Goal: Task Accomplishment & Management: Manage account settings

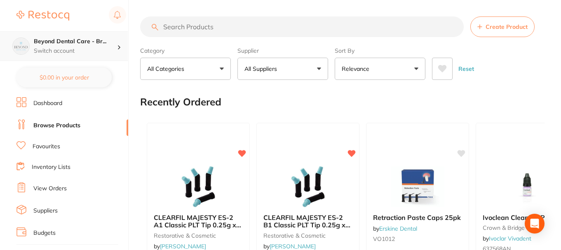
click at [107, 48] on p "Switch account" at bounding box center [75, 51] width 83 height 8
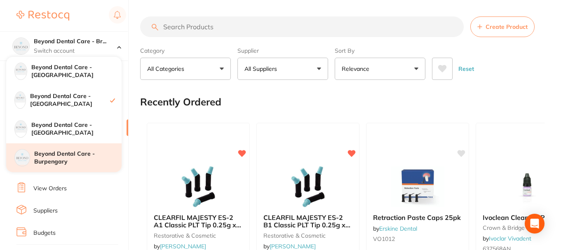
click at [61, 154] on h4 "Beyond Dental Care - Burpengary" at bounding box center [77, 158] width 87 height 16
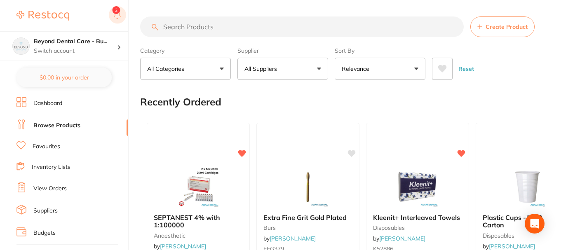
click at [118, 12] on button at bounding box center [117, 15] width 17 height 19
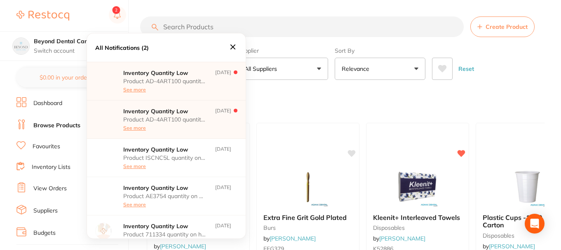
click at [233, 47] on icon at bounding box center [232, 47] width 5 height 5
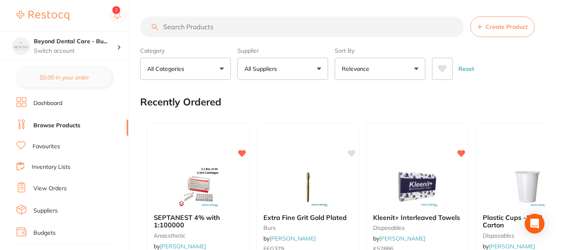
click at [47, 164] on link "Inventory Lists" at bounding box center [51, 167] width 39 height 8
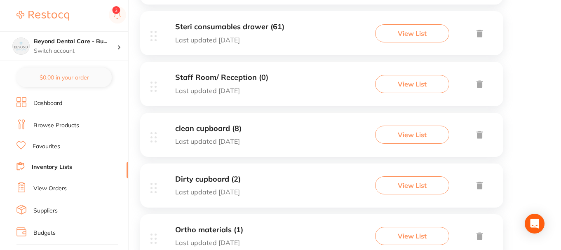
scroll to position [247, 0]
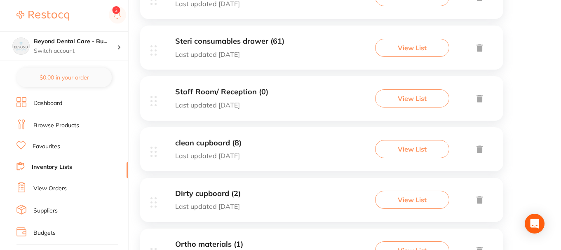
click at [479, 99] on icon at bounding box center [480, 98] width 6 height 7
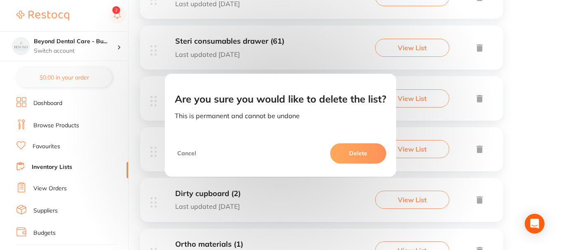
click at [358, 148] on button "Delete" at bounding box center [358, 153] width 56 height 20
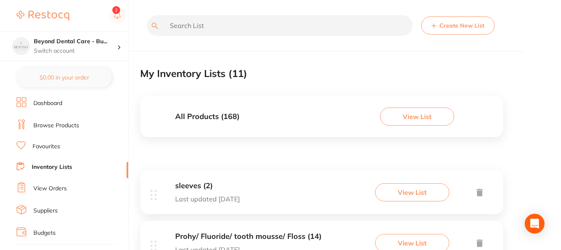
scroll to position [0, 0]
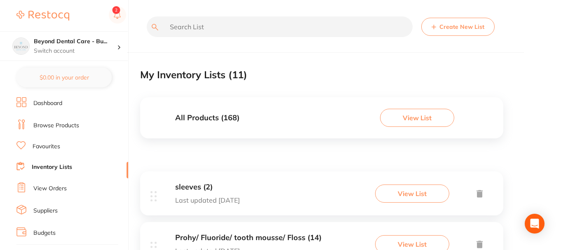
click at [272, 117] on div "All Products ( 168 ) View List" at bounding box center [321, 117] width 363 height 41
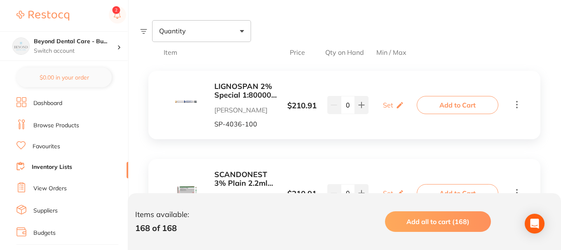
scroll to position [124, 0]
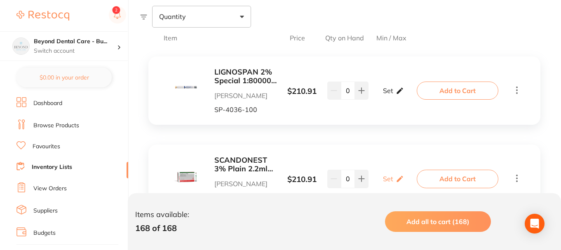
click at [394, 91] on div "Set Set Min / Max" at bounding box center [393, 90] width 21 height 21
click at [381, 93] on input "0" at bounding box center [381, 94] width 16 height 13
type input "3"
click at [407, 93] on input "0" at bounding box center [405, 94] width 16 height 13
type input "08"
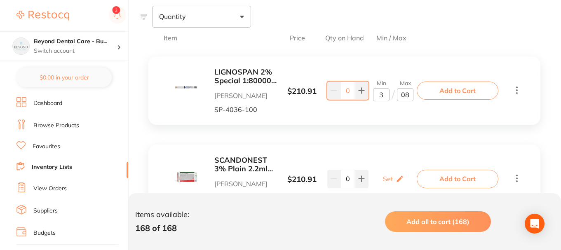
click at [381, 116] on div "LIGNOSPAN 2% Special 1:80000 adrenalin 2.2ml 2xBox 50 Blue Henry Schein Halas S…" at bounding box center [344, 90] width 392 height 68
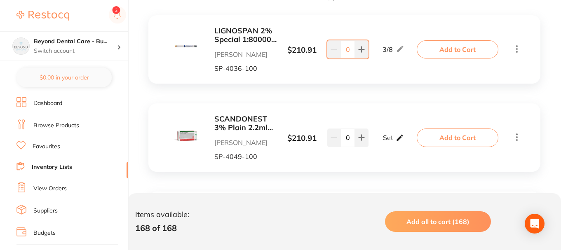
click at [399, 137] on icon at bounding box center [400, 137] width 6 height 6
click at [380, 141] on input "0" at bounding box center [381, 141] width 16 height 13
type input "02"
click at [409, 143] on input "0" at bounding box center [405, 141] width 16 height 13
type input "04"
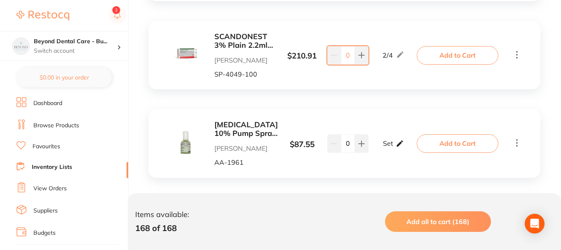
click at [390, 147] on p "Set" at bounding box center [388, 143] width 10 height 7
click at [405, 148] on input "0" at bounding box center [405, 147] width 16 height 13
type input "1"
click at [383, 148] on input "0" at bounding box center [381, 147] width 16 height 13
type input "1"
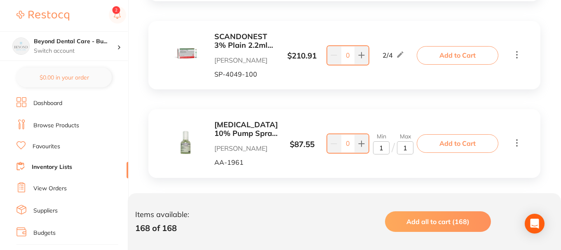
drag, startPoint x: 403, startPoint y: 150, endPoint x: 409, endPoint y: 148, distance: 5.9
click at [404, 150] on input "1" at bounding box center [405, 147] width 16 height 13
click at [409, 148] on input "1" at bounding box center [405, 147] width 16 height 13
type input "2"
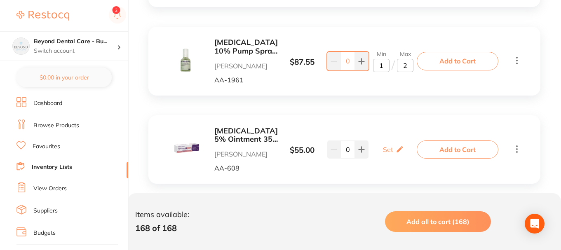
scroll to position [0, 0]
click at [391, 153] on p "Set" at bounding box center [388, 149] width 10 height 7
click at [402, 157] on input "0" at bounding box center [405, 153] width 16 height 13
click at [407, 155] on input "0" at bounding box center [405, 153] width 16 height 13
type input "3"
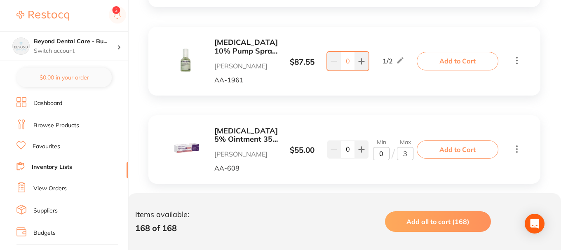
click at [383, 155] on input "0" at bounding box center [381, 153] width 16 height 13
type input "1"
type input "2"
click at [369, 176] on div "XYLOCAINE 5% Ointment 35g Tube Topical Anaesthetic Henry Schein Halas AA-608 $ …" at bounding box center [344, 149] width 392 height 68
click at [398, 150] on icon at bounding box center [400, 149] width 8 height 9
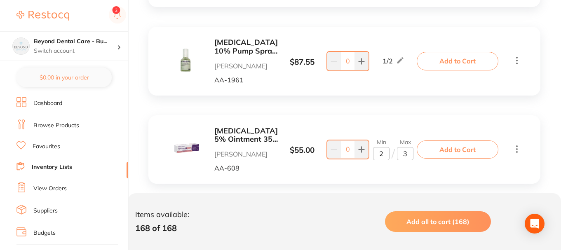
click at [381, 154] on input "2" at bounding box center [381, 153] width 16 height 13
type input "1"
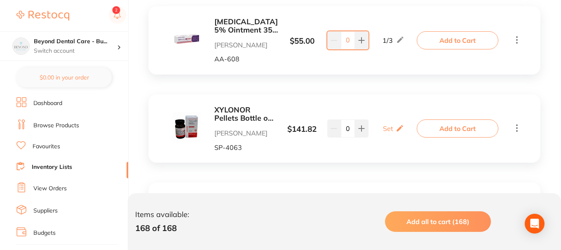
scroll to position [453, 0]
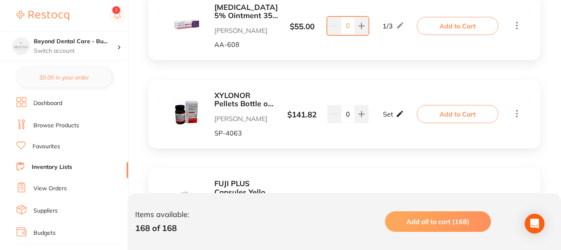
click at [388, 114] on p "Set" at bounding box center [388, 113] width 10 height 7
click at [405, 118] on input "0" at bounding box center [405, 118] width 16 height 13
click at [407, 119] on input "0" at bounding box center [405, 118] width 16 height 13
type input "02"
click at [384, 119] on input "0" at bounding box center [381, 118] width 16 height 13
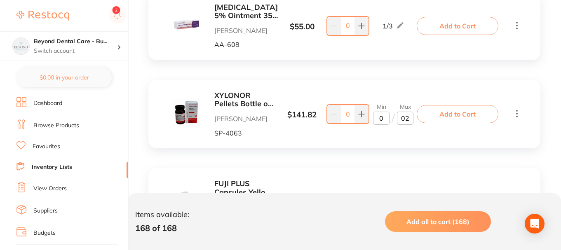
type input "01"
click at [381, 150] on div "LIGNOSPAN 2% Special 1:80000 adrenalin 2.2ml 2xBox 50 Blue Henry Schein Halas S…" at bounding box center [344, 161] width 409 height 886
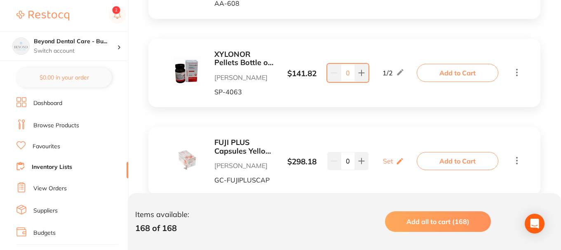
scroll to position [577, 0]
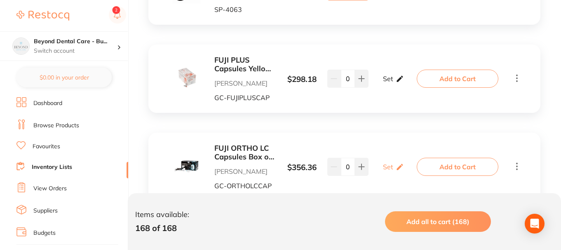
click at [391, 79] on p "Set" at bounding box center [388, 78] width 10 height 7
click at [383, 80] on input "0" at bounding box center [381, 82] width 16 height 13
type input "01"
click at [406, 83] on input "0" at bounding box center [405, 82] width 16 height 13
type input "02"
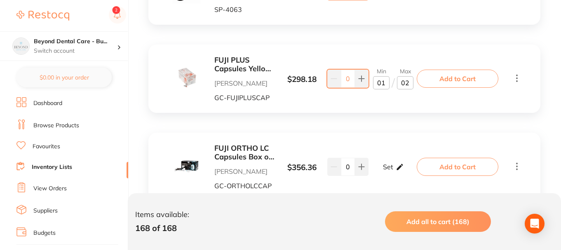
click at [390, 169] on p "Set" at bounding box center [388, 166] width 10 height 7
click at [383, 172] on input "0" at bounding box center [381, 170] width 16 height 13
type input "01"
click at [410, 171] on input "0" at bounding box center [405, 170] width 16 height 13
type input "02"
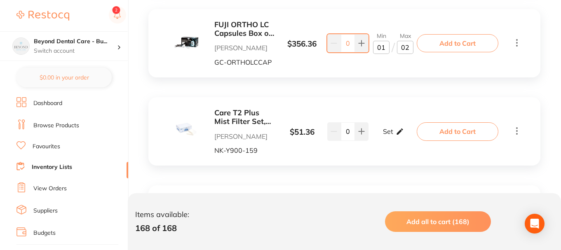
scroll to position [742, 0]
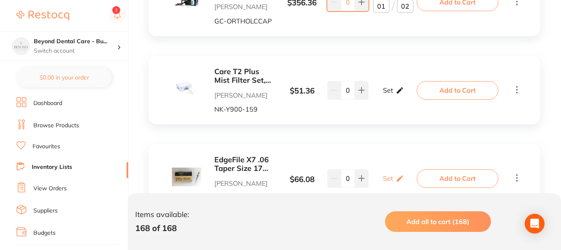
click at [397, 92] on icon at bounding box center [400, 90] width 6 height 6
click at [388, 95] on input "0" at bounding box center [381, 94] width 16 height 13
type input "01"
click at [406, 98] on input "0" at bounding box center [405, 94] width 16 height 13
type input "02"
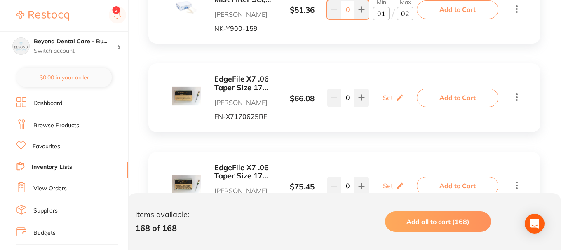
scroll to position [824, 0]
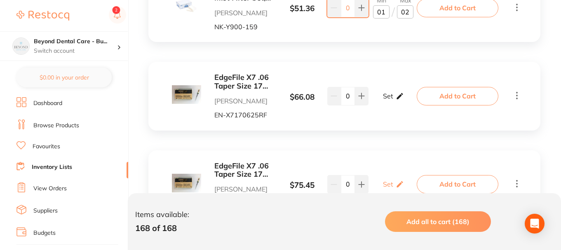
click at [388, 101] on div "Set Set Min / Max" at bounding box center [393, 96] width 21 height 21
click at [384, 102] on input "0" at bounding box center [381, 100] width 16 height 13
click at [249, 90] on b "EdgeFile X7 .06 Taper Size 17 25mm Pack of 6" at bounding box center [245, 81] width 62 height 17
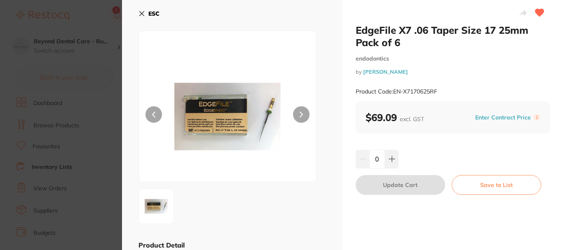
click at [143, 15] on icon at bounding box center [142, 14] width 5 height 5
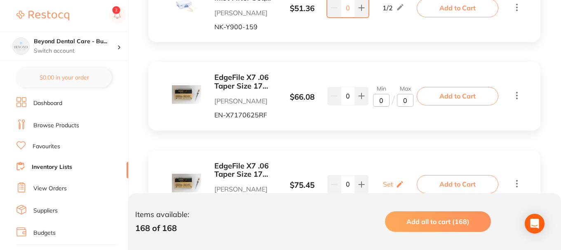
click at [385, 99] on input "0" at bounding box center [381, 100] width 16 height 13
click at [383, 101] on input "02" at bounding box center [381, 100] width 16 height 13
click at [385, 102] on input "02" at bounding box center [381, 100] width 16 height 13
type input "06"
click at [409, 100] on input "0" at bounding box center [405, 100] width 16 height 13
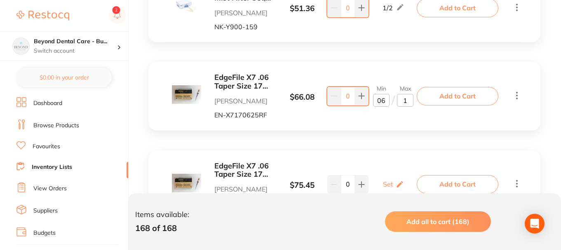
type input "18"
click at [237, 86] on b "EdgeFile X7 .06 Taper Size 17 25mm Pack of 6" at bounding box center [245, 81] width 62 height 17
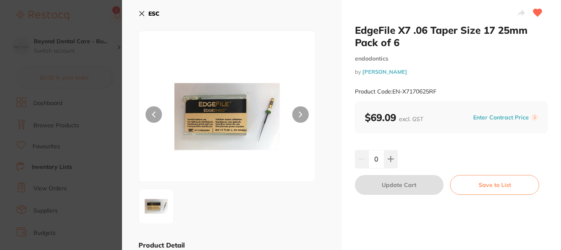
click at [141, 12] on icon at bounding box center [142, 13] width 7 height 7
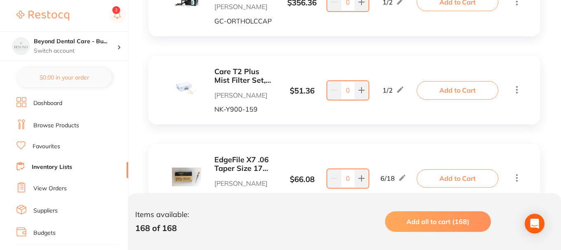
click at [240, 156] on b "EdgeFile X7 .06 Taper Size 17 25mm Pack of 6" at bounding box center [245, 164] width 62 height 17
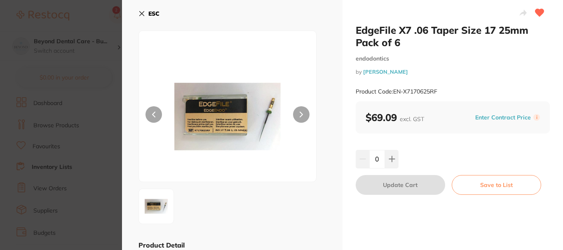
click at [155, 11] on b "ESC" at bounding box center [153, 13] width 11 height 7
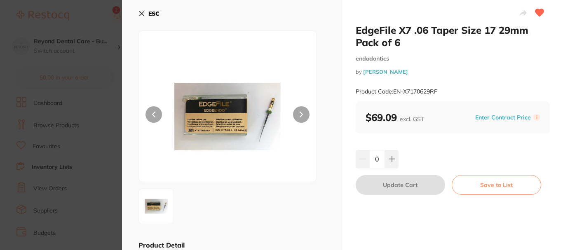
click at [152, 12] on b "ESC" at bounding box center [153, 13] width 11 height 7
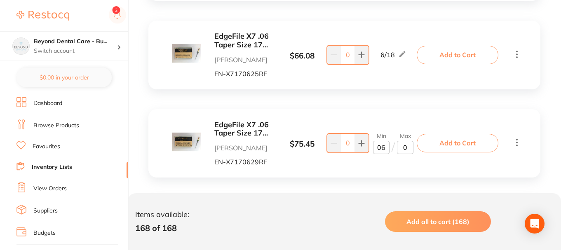
type input "06"
click at [406, 148] on input "0" at bounding box center [405, 147] width 16 height 13
type input "12"
click at [444, 28] on div "EdgeFile X7 .06 Taper Size 17 25mm Pack of 6 Henry Schein Halas EN-X7170625RF $…" at bounding box center [344, 55] width 392 height 68
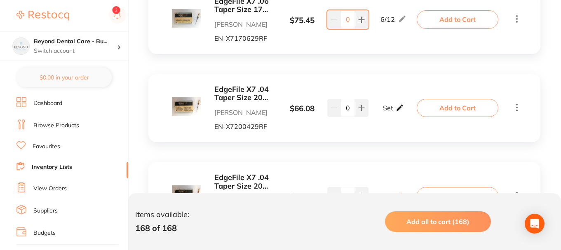
click at [390, 108] on p "Set" at bounding box center [388, 107] width 10 height 7
type input "03"
click at [408, 113] on input "0" at bounding box center [405, 112] width 16 height 13
type input "06"
click at [393, 116] on p "/" at bounding box center [393, 112] width 3 height 13
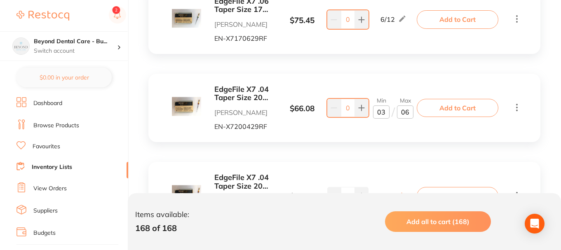
scroll to position [1072, 0]
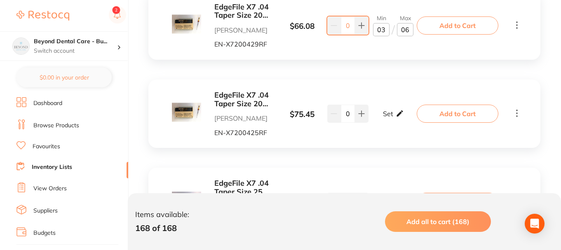
click at [400, 113] on icon at bounding box center [400, 113] width 6 height 6
click at [382, 117] on input "0" at bounding box center [381, 117] width 16 height 13
type input "03"
click at [408, 118] on input "0" at bounding box center [405, 117] width 16 height 13
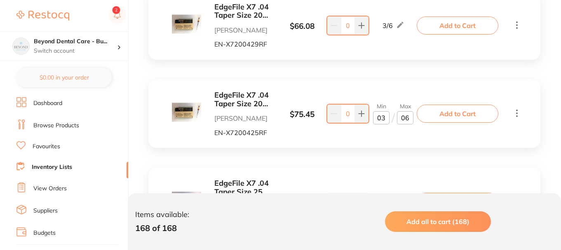
type input "06"
click at [357, 132] on div "EdgeFile X7 .04 Taper Size 20 25mm Pack of 6 Henry Schein Halas EN-X7200425RF $…" at bounding box center [289, 113] width 261 height 45
click at [386, 116] on input "03" at bounding box center [381, 117] width 16 height 13
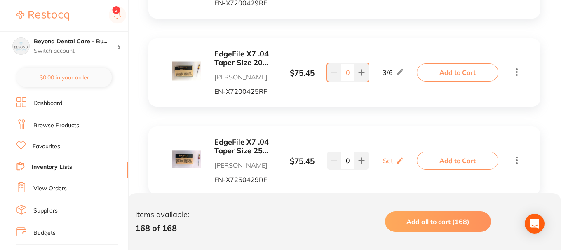
drag, startPoint x: 384, startPoint y: 115, endPoint x: 325, endPoint y: 81, distance: 67.4
click at [387, 161] on p "Set" at bounding box center [388, 160] width 10 height 7
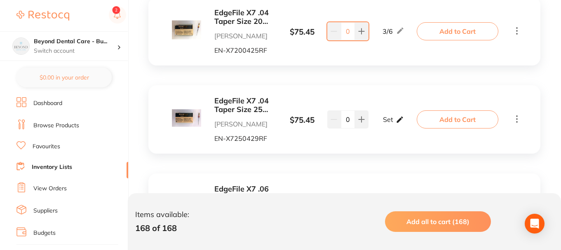
click at [383, 119] on p "Set" at bounding box center [388, 119] width 10 height 7
click at [383, 124] on input "0" at bounding box center [381, 123] width 16 height 13
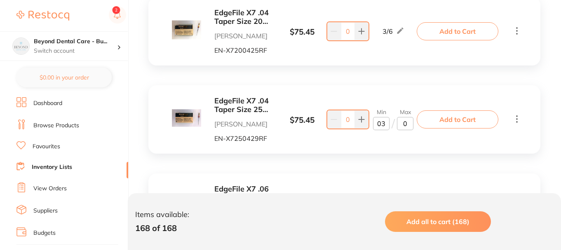
type input "03"
click at [408, 125] on input "0" at bounding box center [405, 123] width 16 height 13
type input "06"
click at [397, 204] on icon at bounding box center [400, 207] width 6 height 6
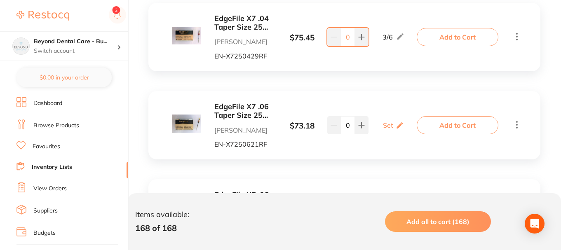
click at [391, 126] on p "Set" at bounding box center [388, 125] width 10 height 7
click at [382, 130] on input "0" at bounding box center [381, 129] width 16 height 13
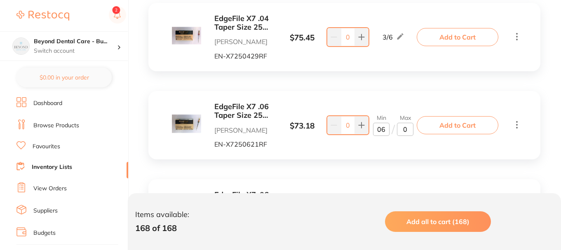
click at [383, 127] on input "06" at bounding box center [381, 129] width 16 height 13
type input "06"
click at [408, 130] on input "0" at bounding box center [405, 129] width 16 height 13
click at [407, 129] on input "0" at bounding box center [405, 129] width 16 height 13
click at [406, 129] on input "0" at bounding box center [405, 129] width 16 height 13
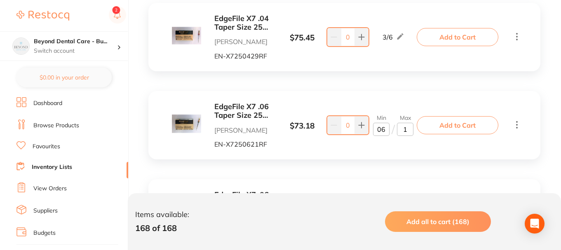
type input "18"
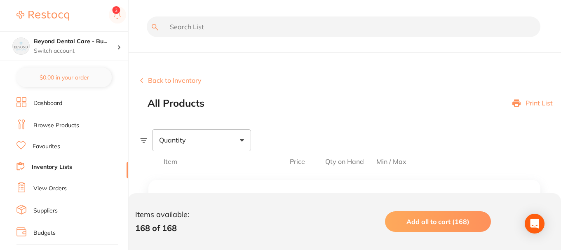
type input "06"
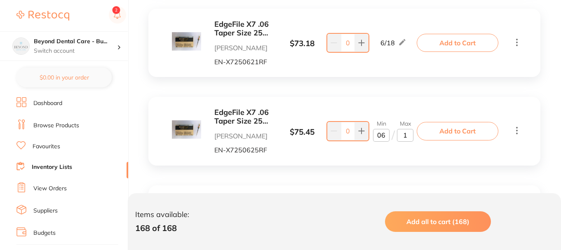
type input "18"
click at [389, 138] on input "06" at bounding box center [381, 135] width 16 height 13
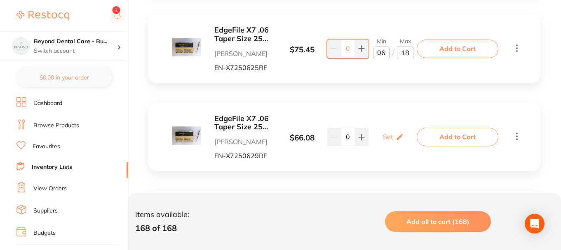
click at [284, 113] on div "EdgeFile X7 .06 Taper Size 25 29mm Pack of 6 [PERSON_NAME] EN-X7250629RF $ 66.0…" at bounding box center [344, 137] width 392 height 68
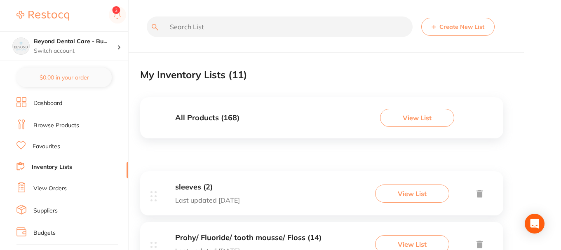
click at [277, 124] on div "All Products ( 168 ) View List" at bounding box center [321, 117] width 363 height 41
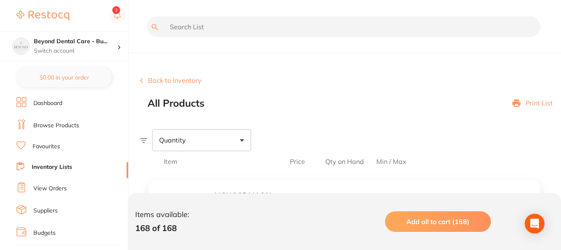
click at [118, 6] on div "Beyond Dental Care - Bu... Switch account Beyond Dental Care - [GEOGRAPHIC_DATA…" at bounding box center [64, 30] width 128 height 61
click at [117, 11] on button at bounding box center [117, 15] width 17 height 19
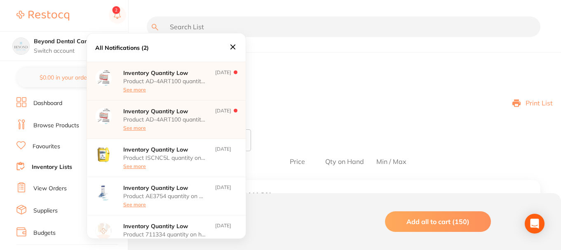
click at [235, 47] on icon at bounding box center [232, 46] width 9 height 9
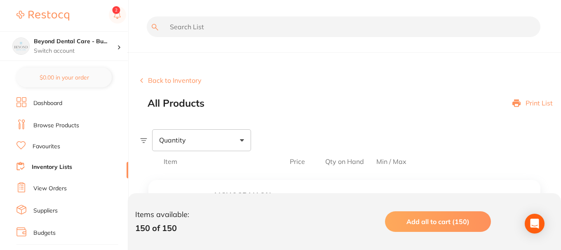
click at [137, 235] on div "Items available: 150 of 150 Add all to cart (150)" at bounding box center [344, 221] width 433 height 57
click at [424, 162] on span at bounding box center [466, 161] width 96 height 7
